Goal: Task Accomplishment & Management: Manage account settings

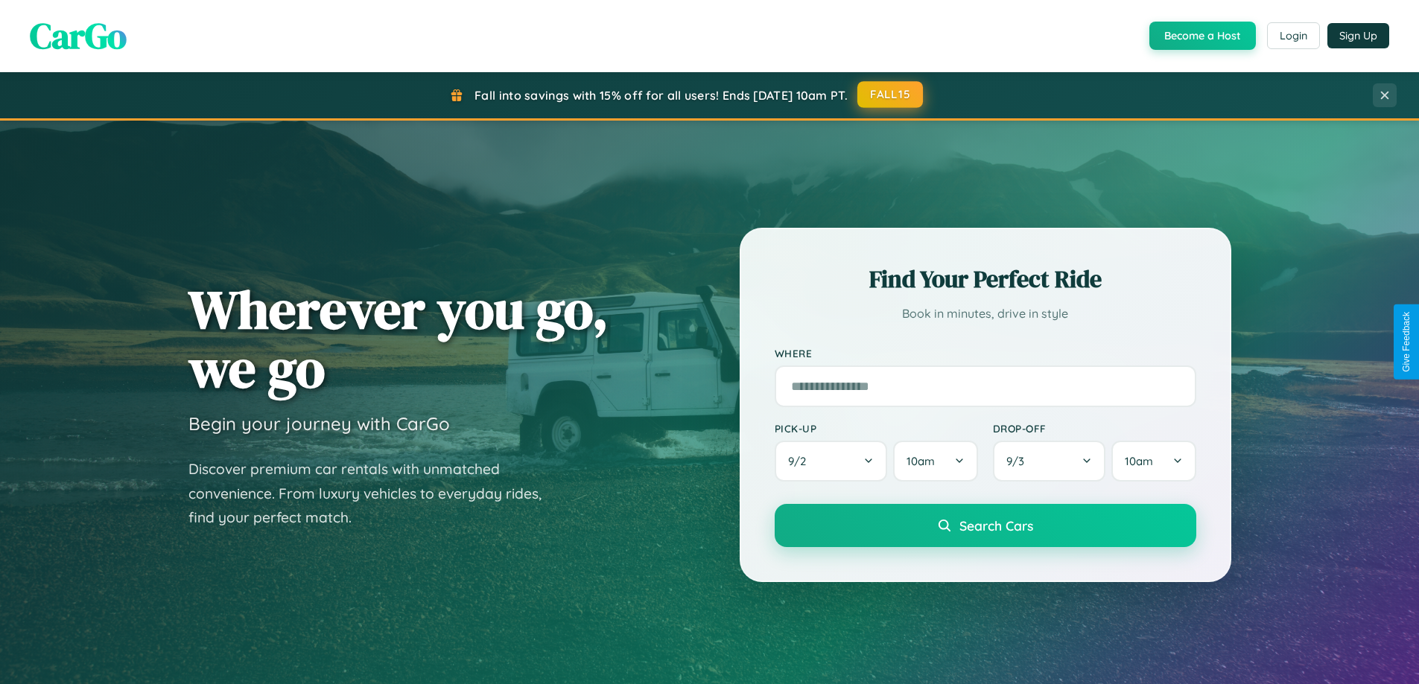
click at [891, 95] on button "FALL15" at bounding box center [890, 94] width 66 height 27
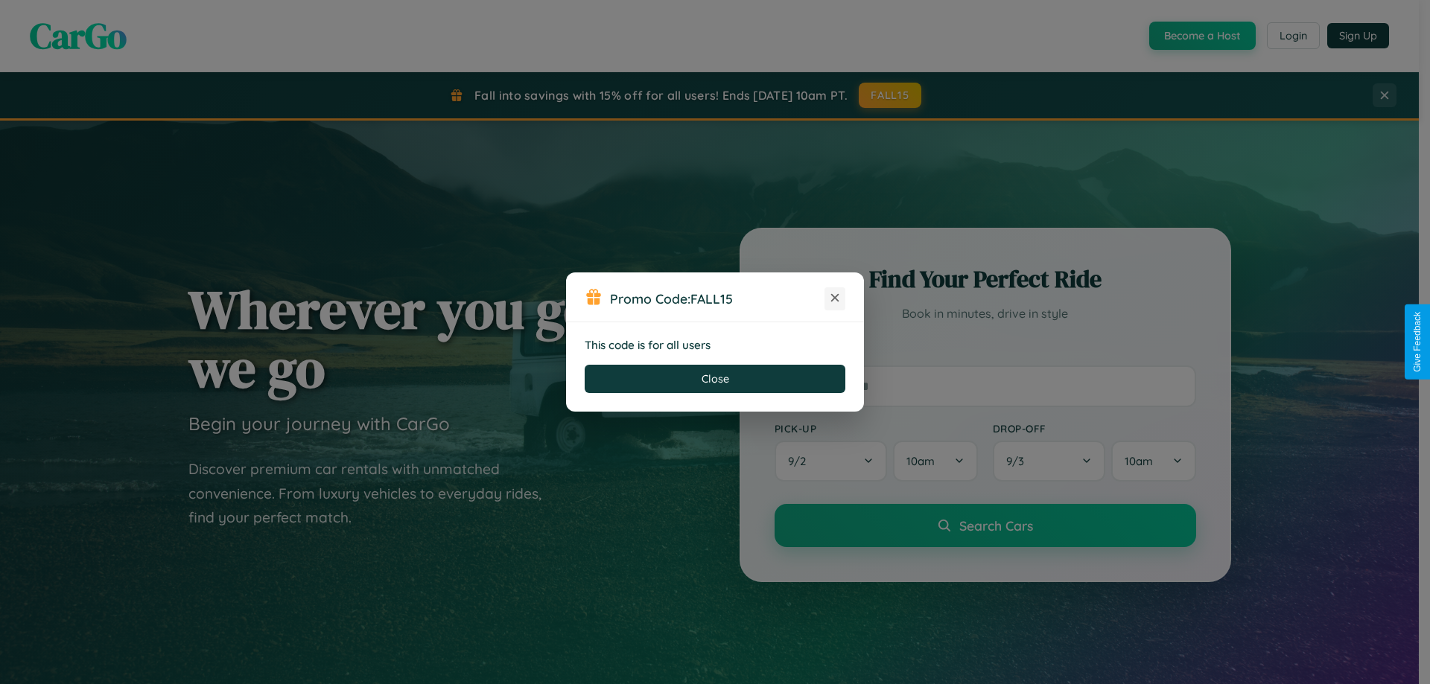
click at [835, 299] on icon at bounding box center [834, 297] width 15 height 15
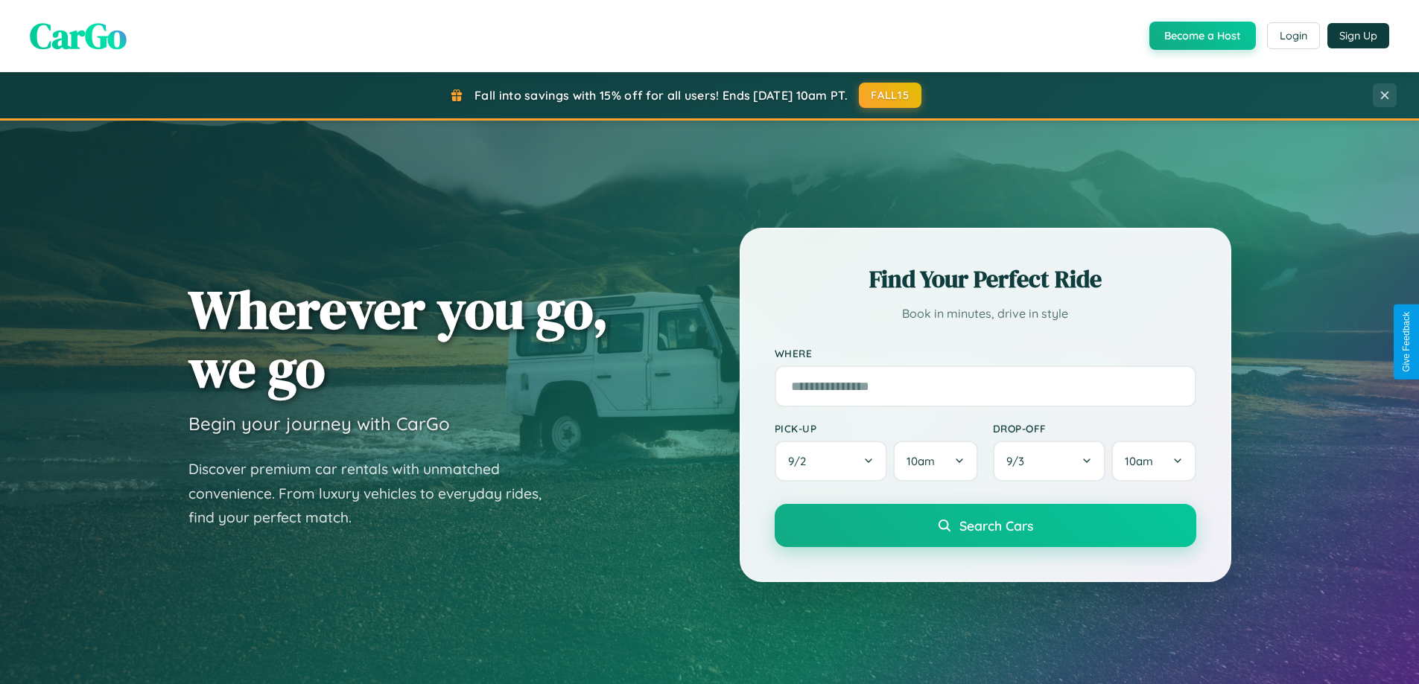
scroll to position [1025, 0]
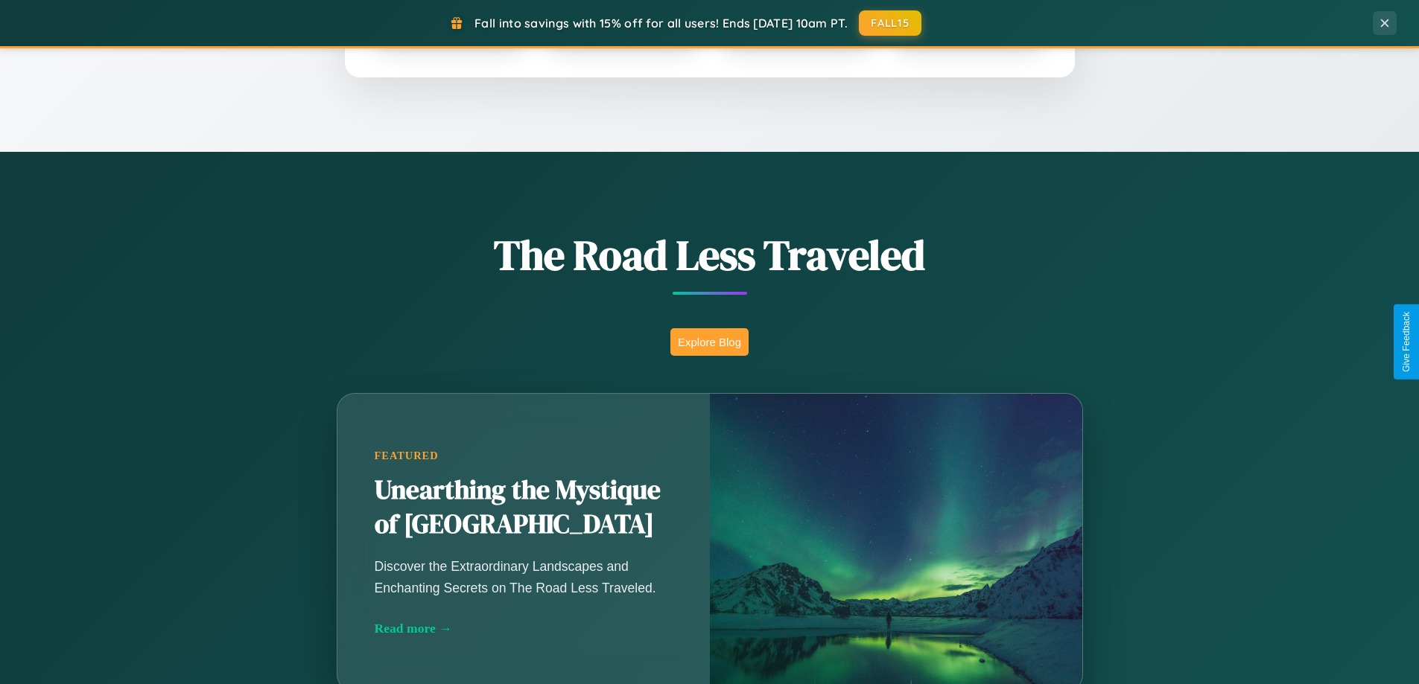
click at [709, 342] on button "Explore Blog" at bounding box center [709, 342] width 78 height 28
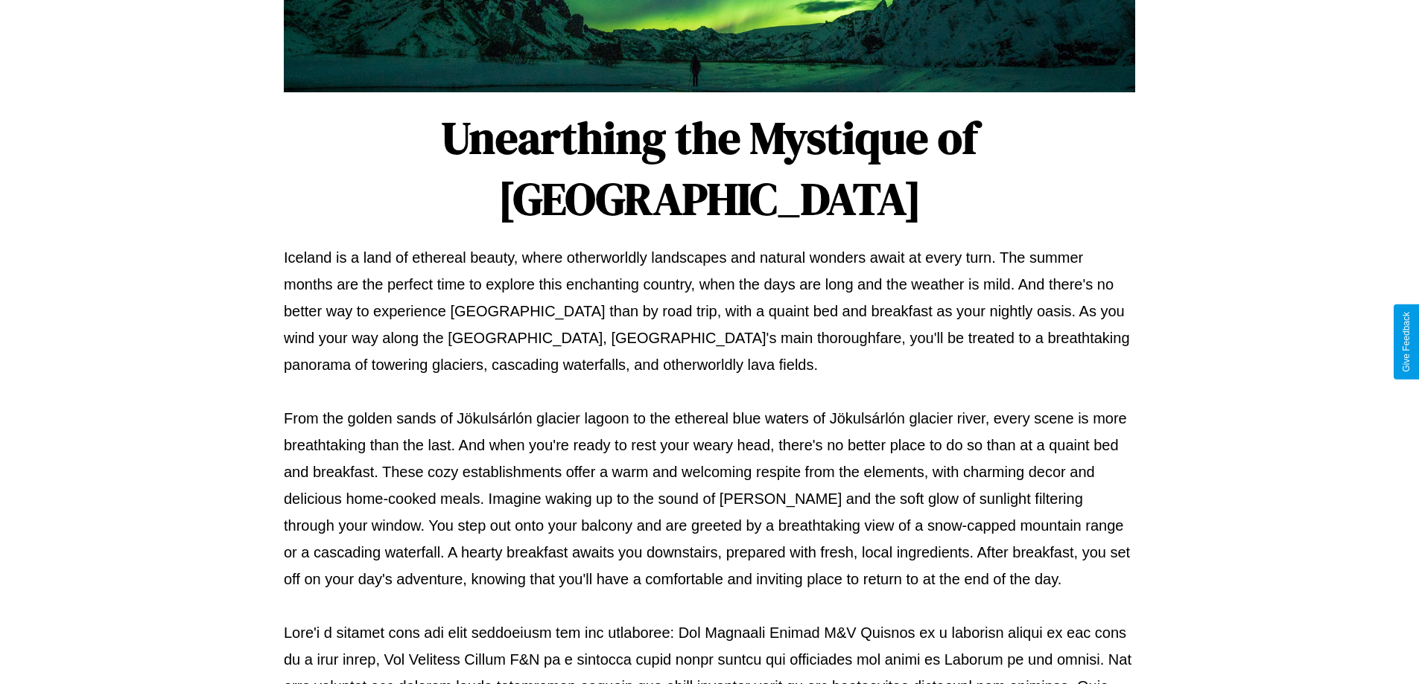
scroll to position [482, 0]
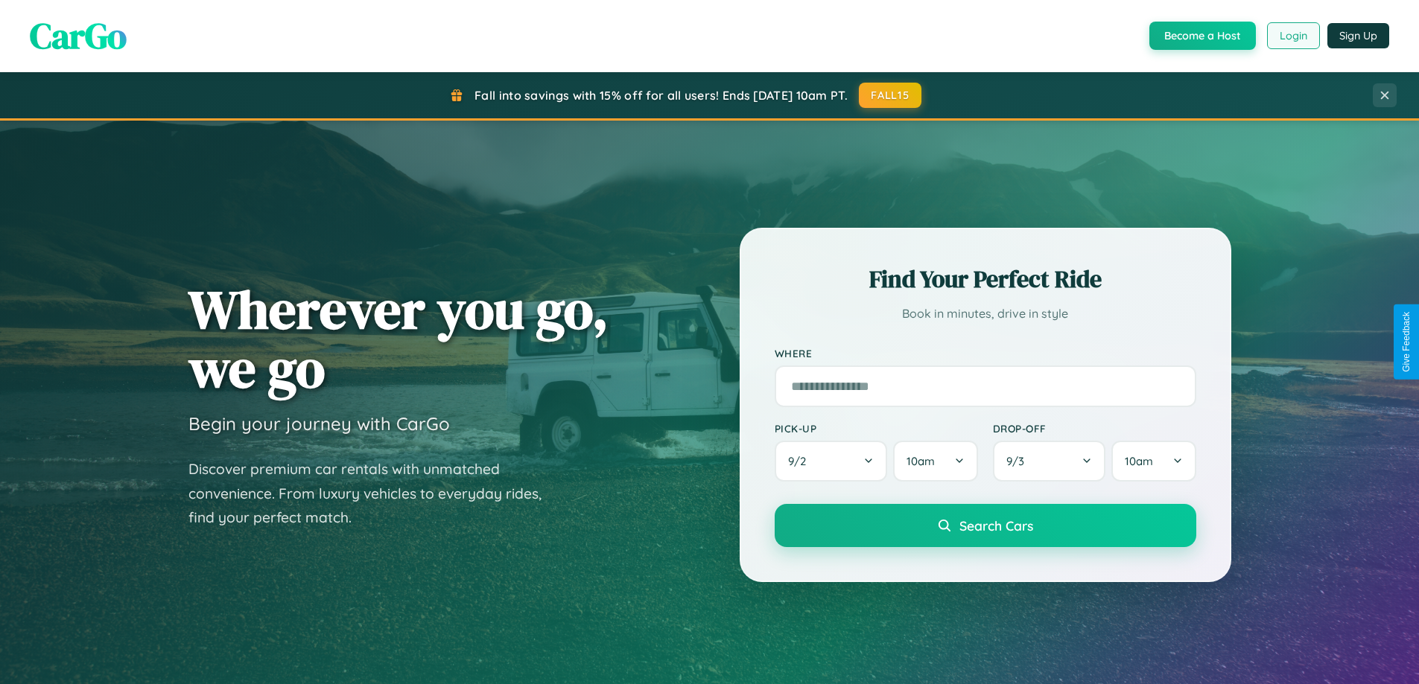
click at [1292, 36] on button "Login" at bounding box center [1293, 35] width 53 height 27
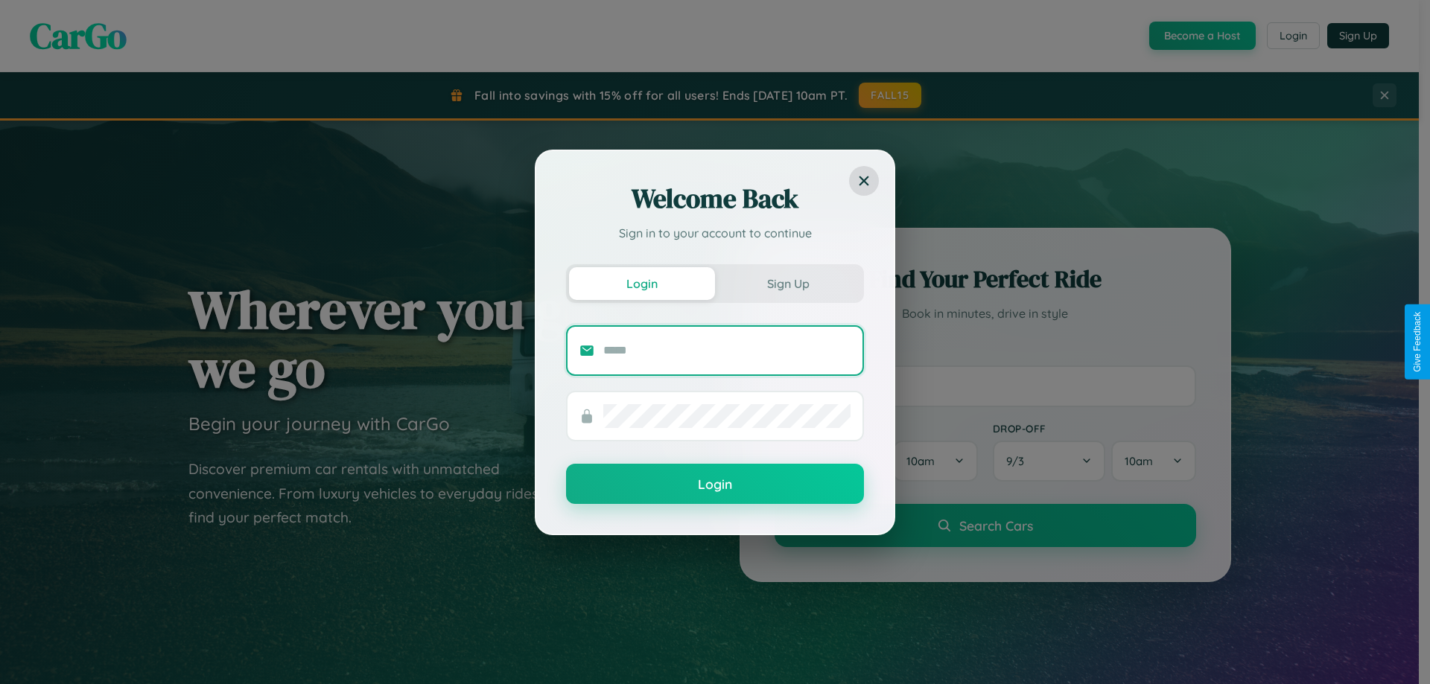
click at [727, 350] on input "text" at bounding box center [726, 351] width 247 height 24
type input "**********"
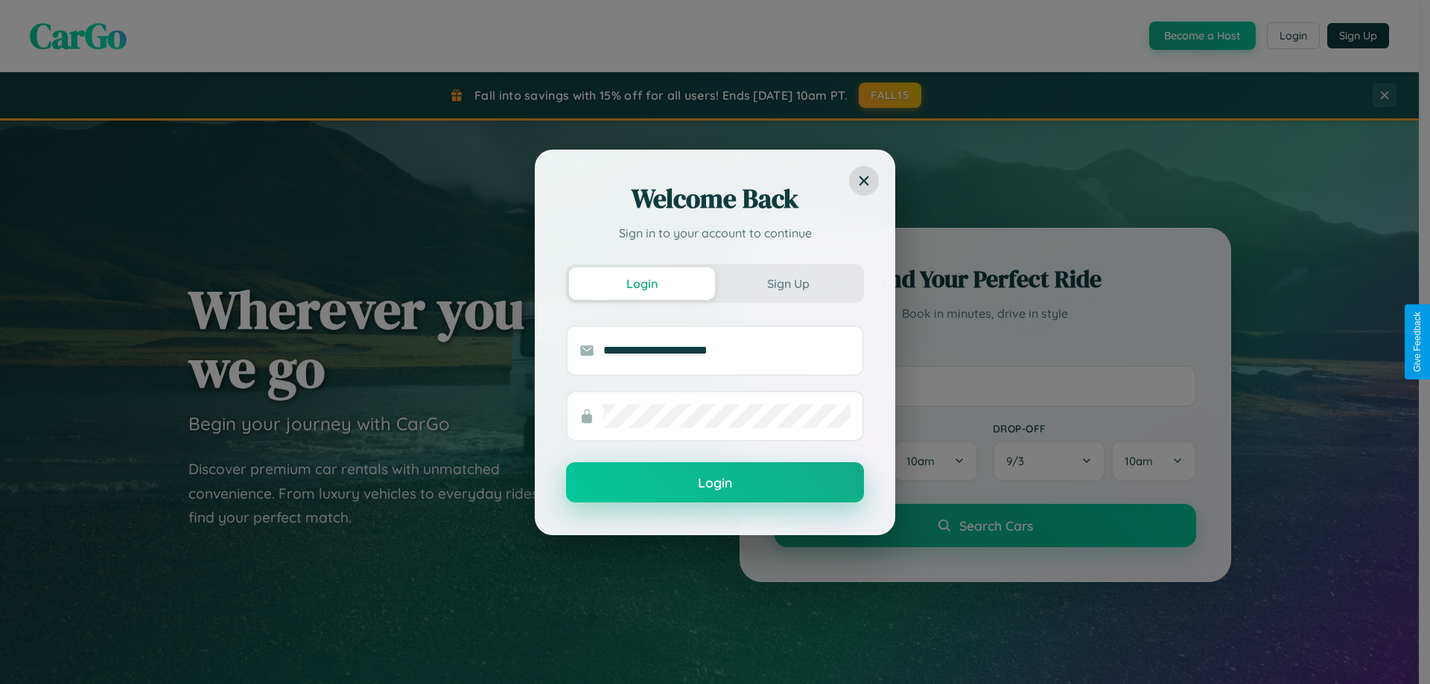
click at [715, 483] on button "Login" at bounding box center [715, 482] width 298 height 40
